Goal: Find specific page/section: Find specific page/section

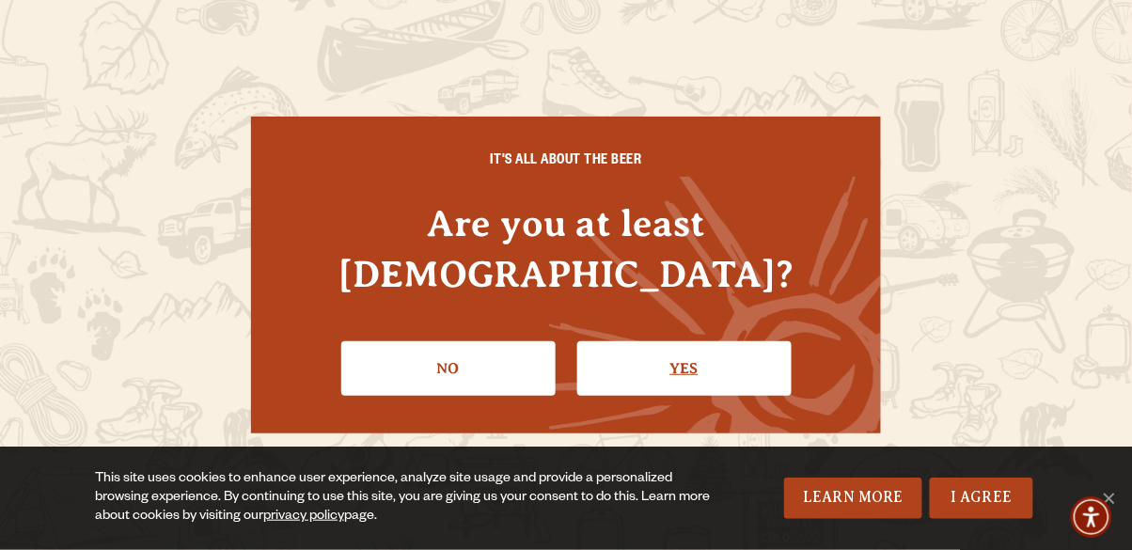
click at [683, 360] on link "Yes" at bounding box center [684, 368] width 214 height 55
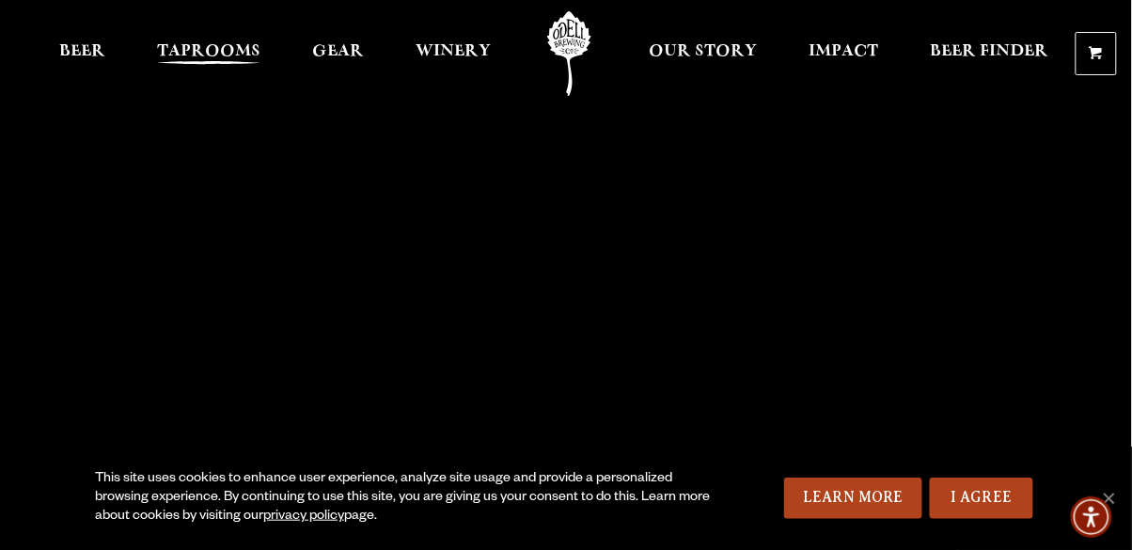
click at [230, 54] on span "Taprooms" at bounding box center [208, 51] width 103 height 15
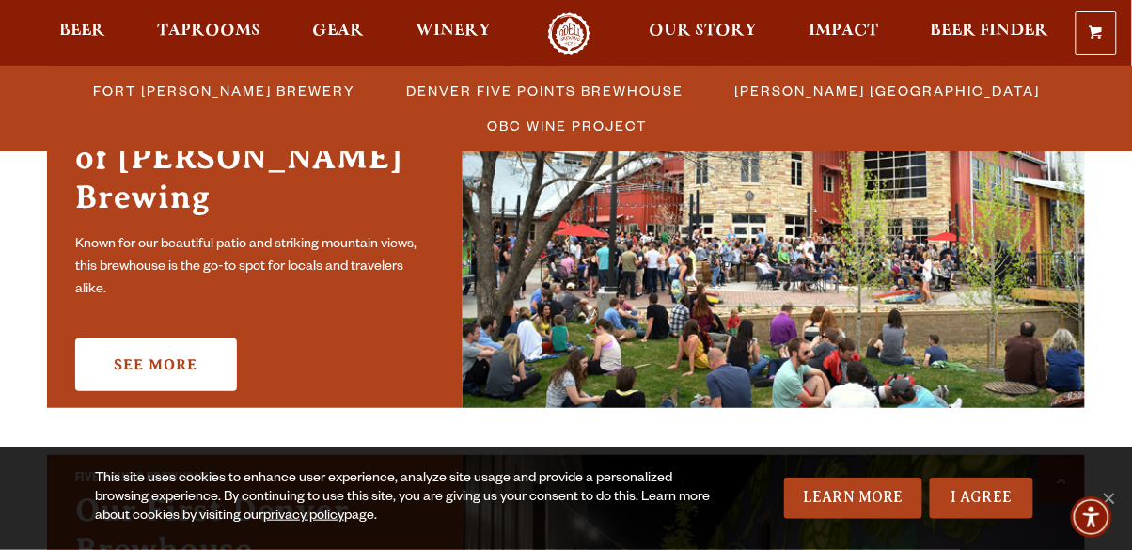
scroll to position [647, 0]
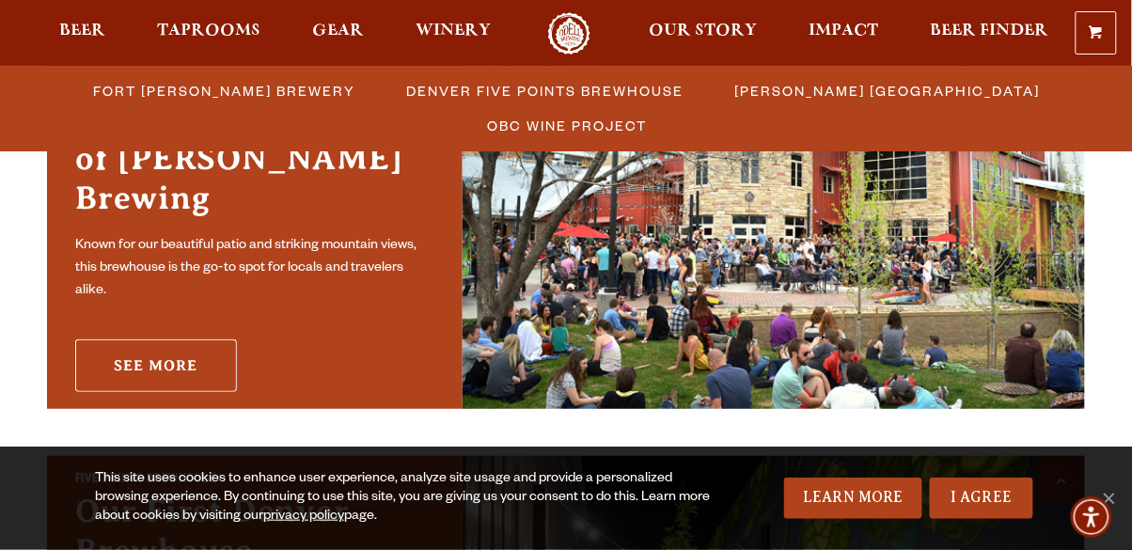
click at [157, 342] on link "See More" at bounding box center [156, 365] width 162 height 53
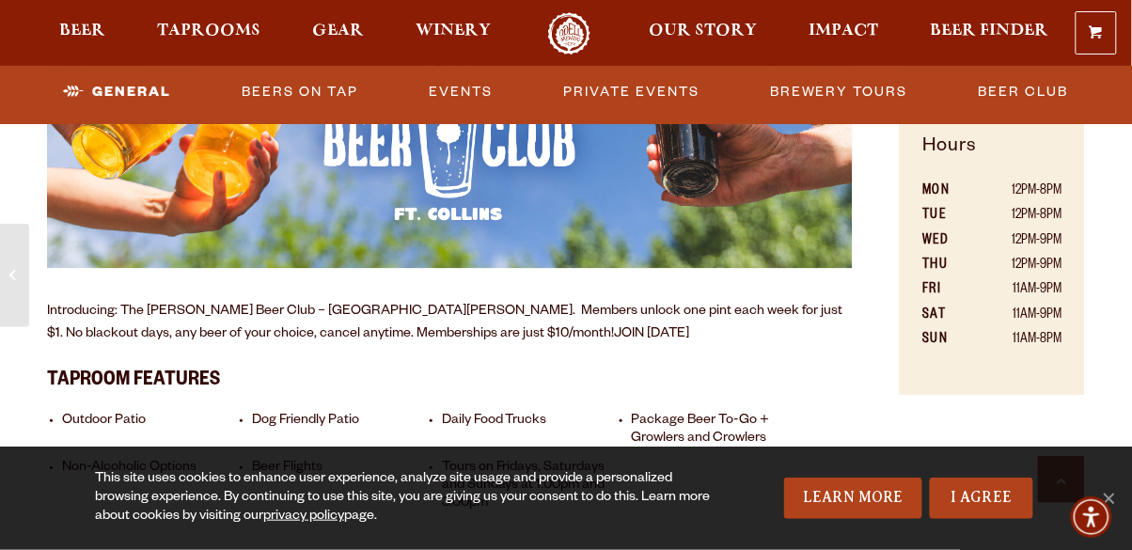
scroll to position [1111, 0]
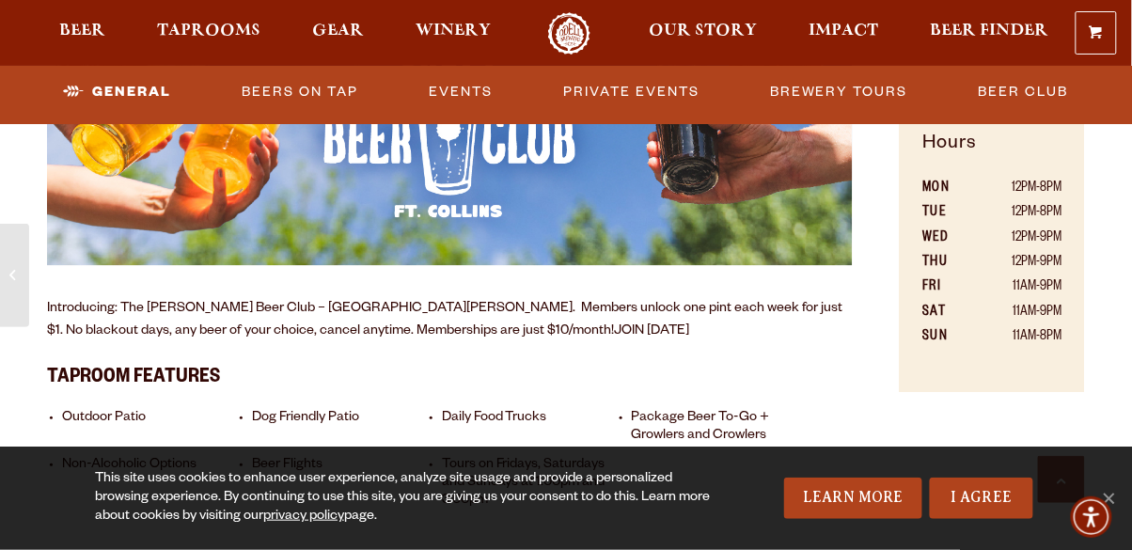
click at [489, 419] on li "Daily Food Trucks" at bounding box center [533, 428] width 182 height 36
click at [459, 424] on li "Daily Food Trucks" at bounding box center [533, 428] width 182 height 36
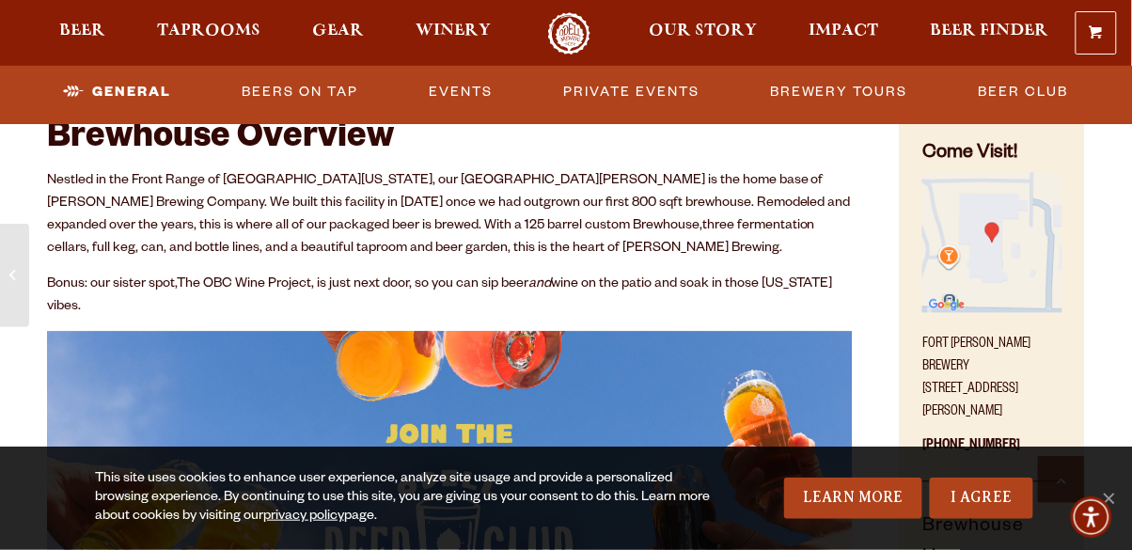
scroll to position [684, 0]
